Goal: Obtain resource: Download file/media

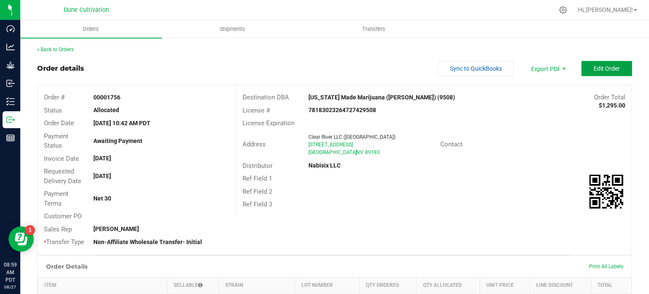
click at [597, 64] on button "Edit Order" at bounding box center [606, 68] width 51 height 15
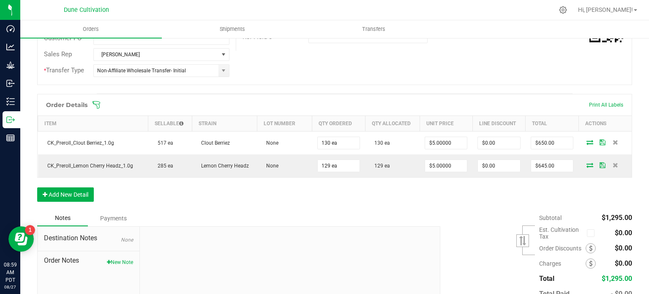
scroll to position [206, 0]
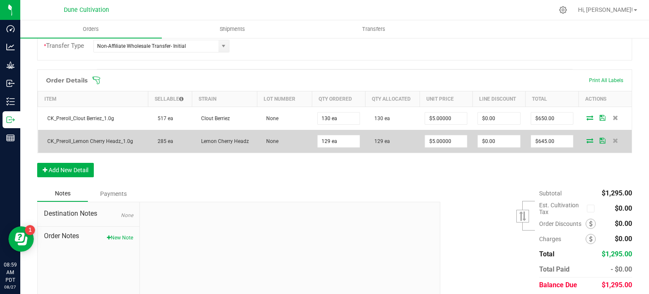
click at [586, 139] on icon at bounding box center [589, 140] width 7 height 5
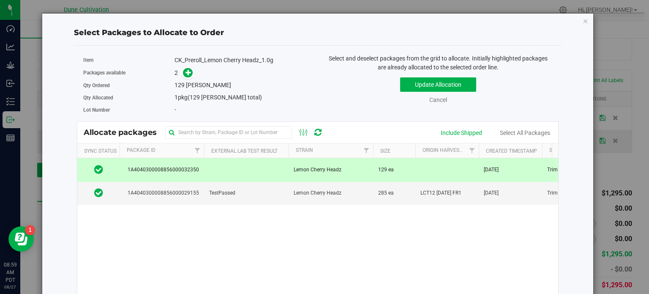
click at [192, 164] on td "1A4040300008856000032350" at bounding box center [162, 169] width 84 height 23
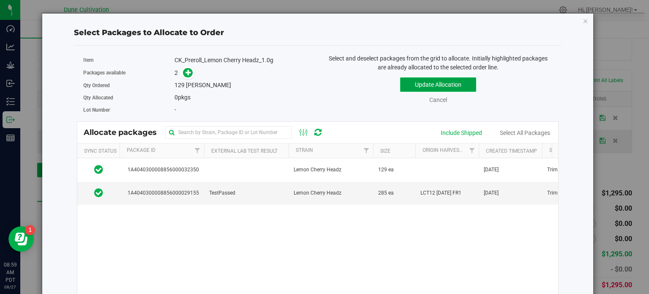
click at [418, 84] on button "Update Allocation" at bounding box center [438, 84] width 76 height 14
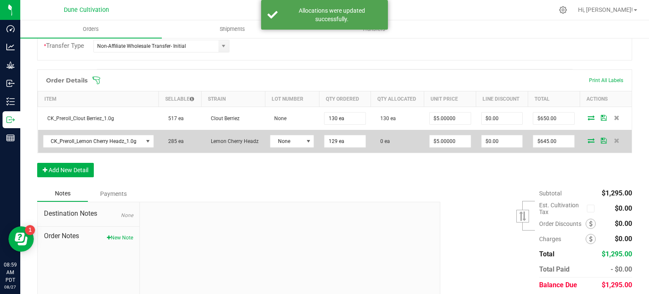
click at [588, 138] on icon at bounding box center [591, 140] width 7 height 5
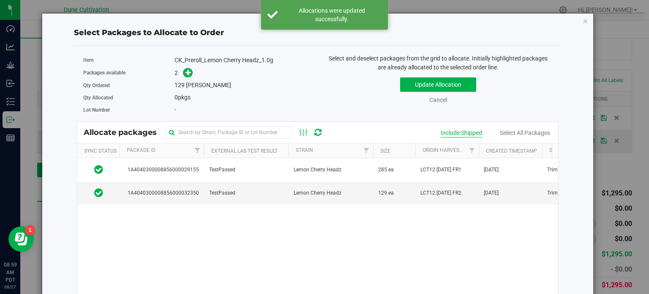
click at [446, 131] on div "Include Shipped" at bounding box center [461, 132] width 41 height 9
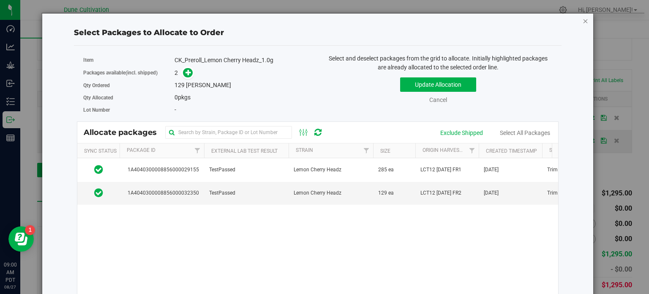
click at [583, 19] on icon "button" at bounding box center [586, 21] width 6 height 10
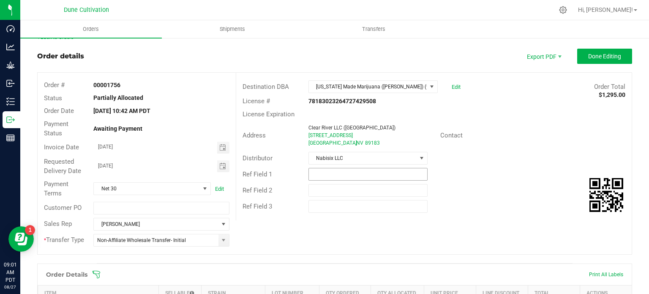
scroll to position [12, 0]
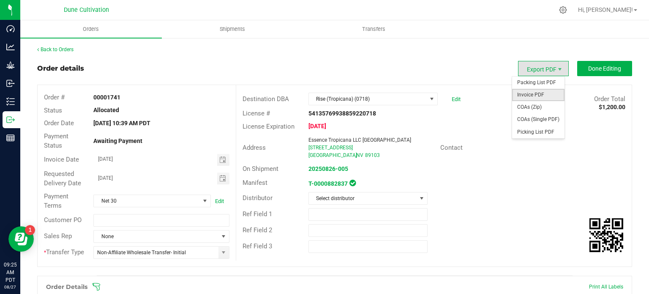
click at [531, 97] on span "Invoice PDF" at bounding box center [538, 95] width 52 height 12
click at [529, 93] on span "Invoice PDF" at bounding box center [538, 95] width 52 height 12
click at [527, 96] on span "Invoice PDF" at bounding box center [538, 95] width 52 height 12
click at [534, 96] on span "Invoice PDF" at bounding box center [538, 95] width 52 height 12
click at [528, 96] on span "Invoice PDF" at bounding box center [538, 95] width 52 height 12
